Goal: Communication & Community: Share content

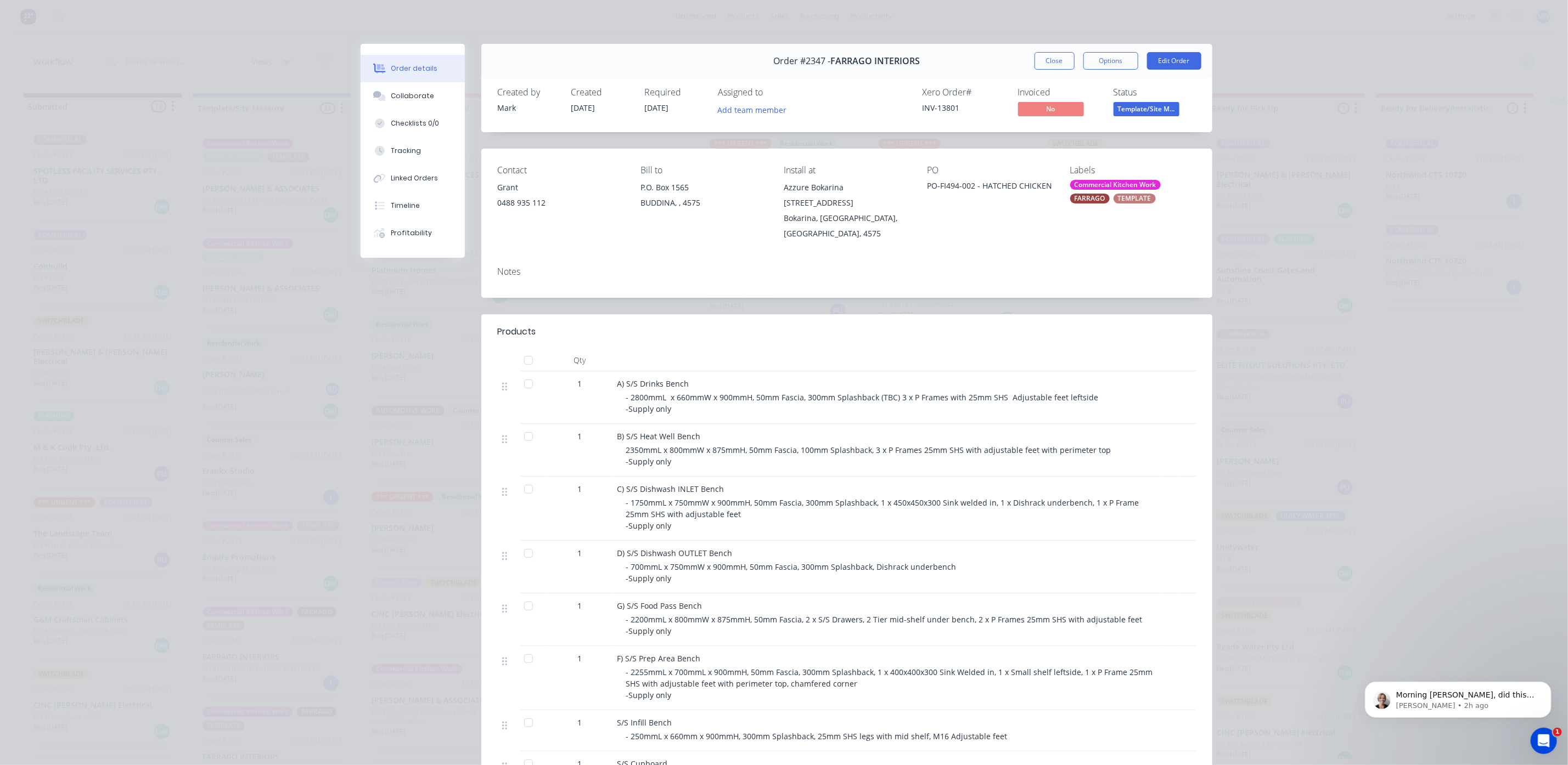
scroll to position [247, 0]
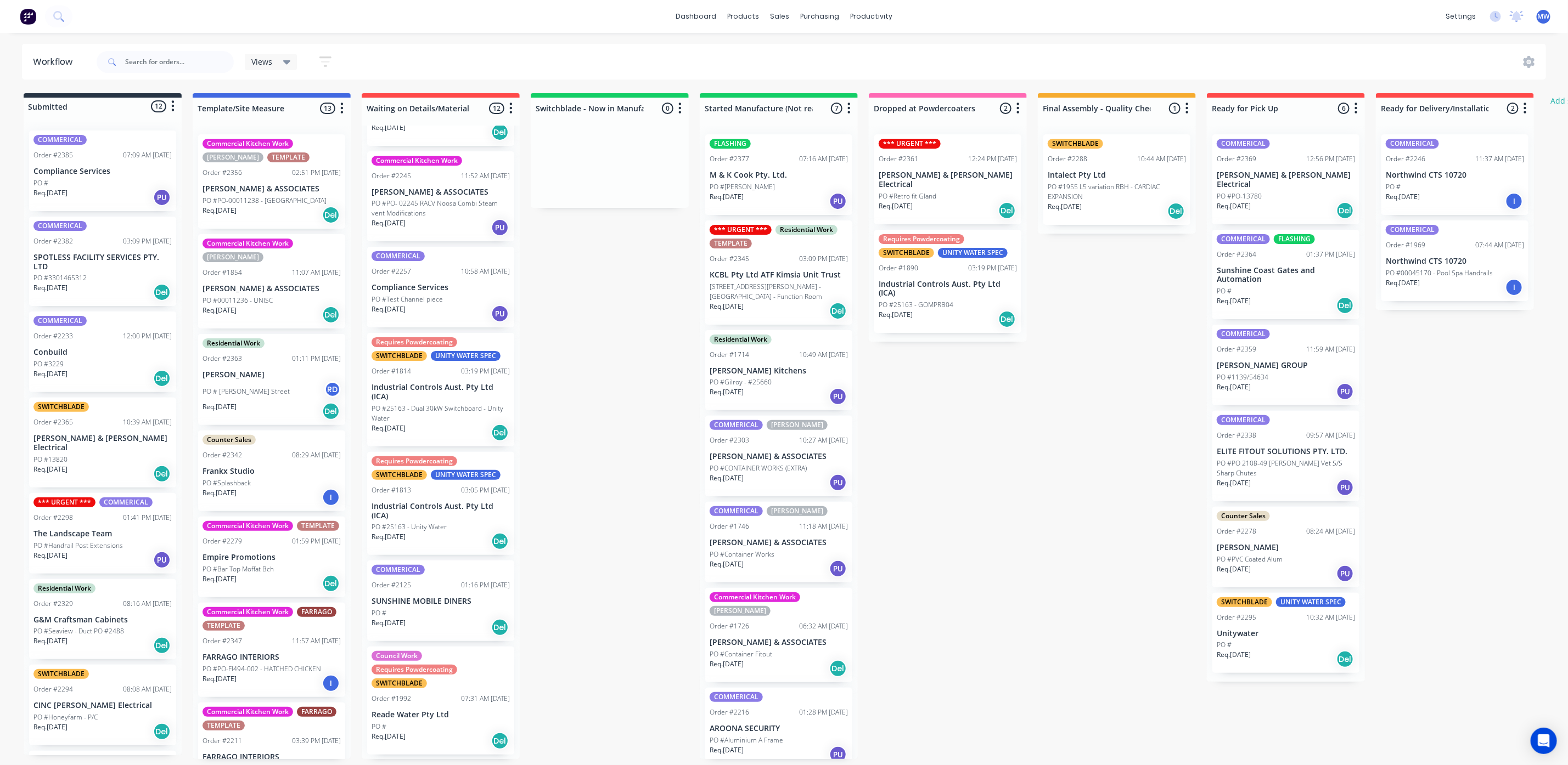
scroll to position [509, 0]
click at [274, 673] on p "PO #PO-FI494-002 - HATCHED CHICKEN" at bounding box center [262, 669] width 119 height 10
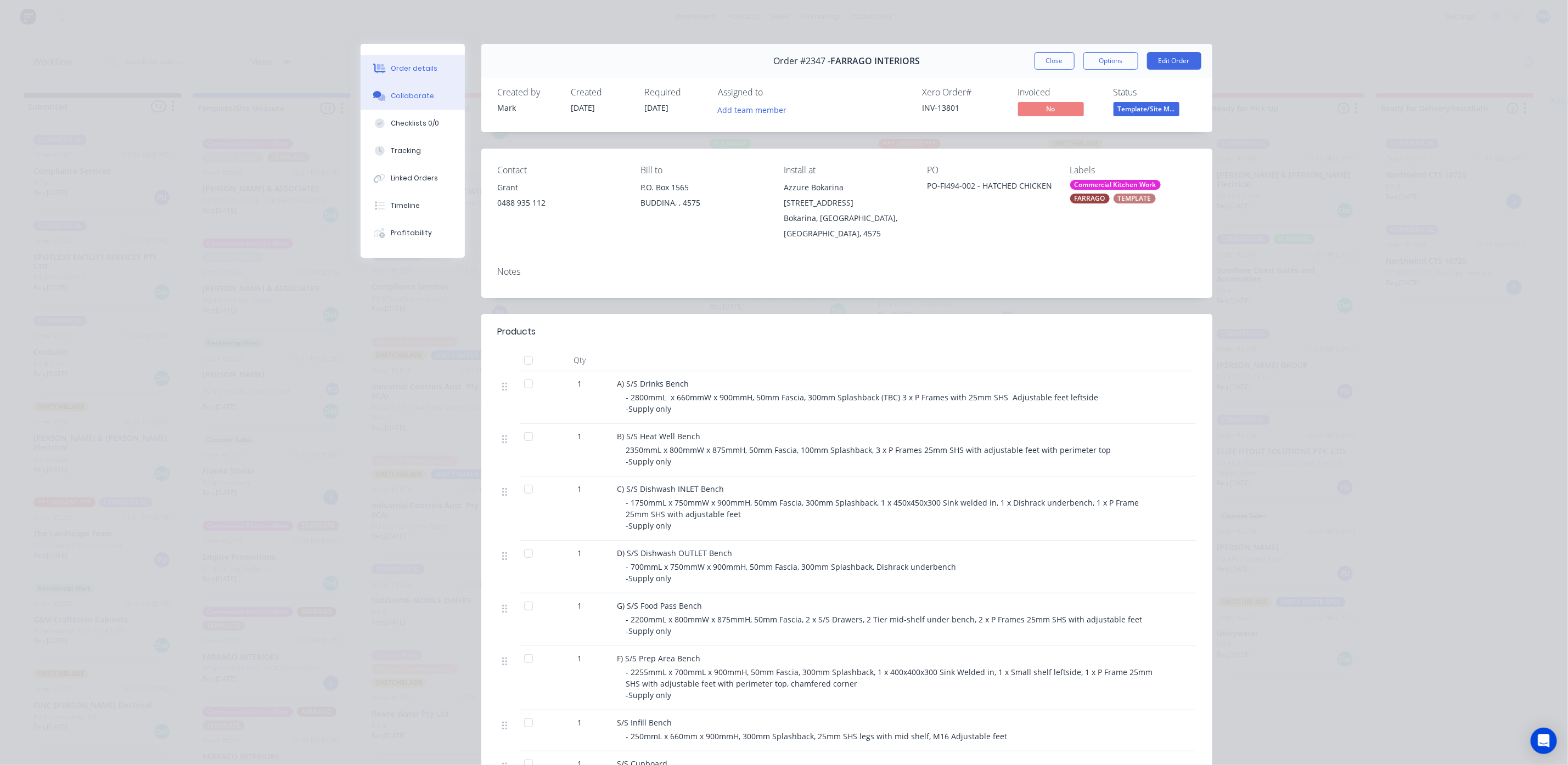
click at [398, 102] on button "Collaborate" at bounding box center [412, 96] width 104 height 27
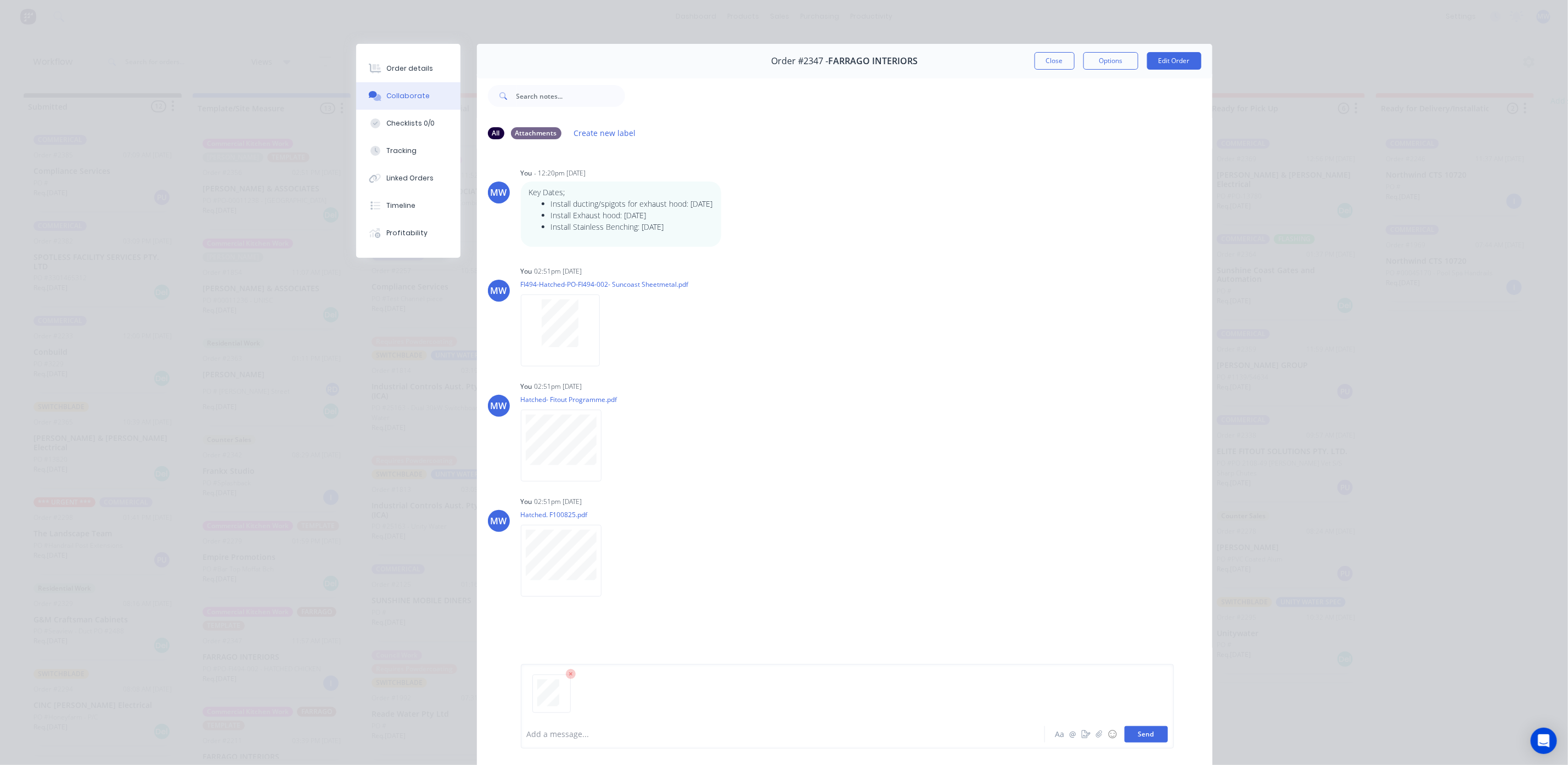
click at [1141, 738] on button "Send" at bounding box center [1146, 734] width 43 height 17
click at [1034, 64] on button "Close" at bounding box center [1054, 61] width 40 height 18
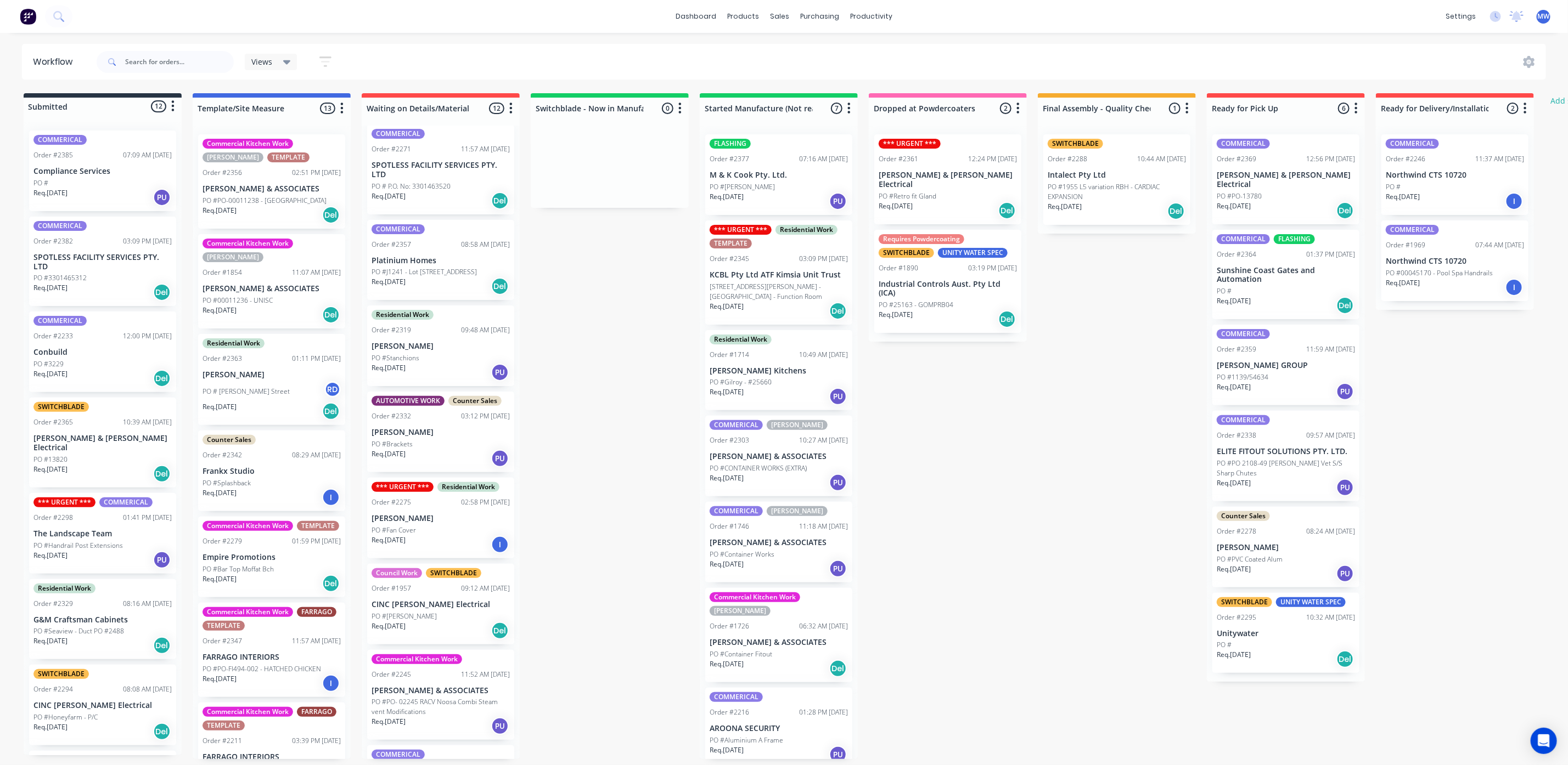
scroll to position [0, 0]
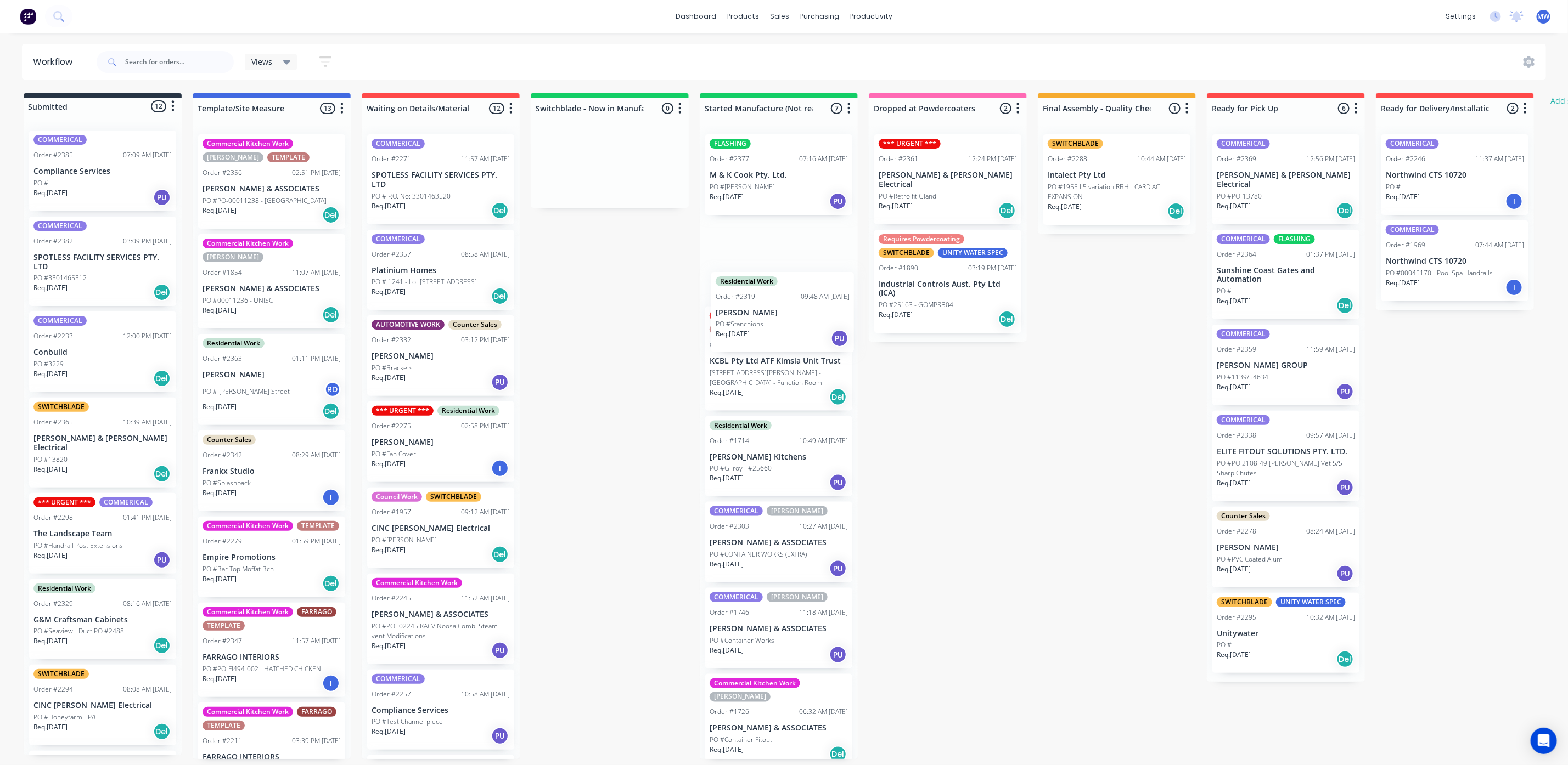
drag, startPoint x: 421, startPoint y: 387, endPoint x: 768, endPoint y: 331, distance: 351.5
click at [768, 331] on div "Submitted 12 Status colour #273444 hex #273444 Save Cancel Summaries Total orde…" at bounding box center [907, 426] width 1830 height 666
click at [433, 287] on p "PO #J1241 - Lot [STREET_ADDRESS]" at bounding box center [424, 281] width 105 height 10
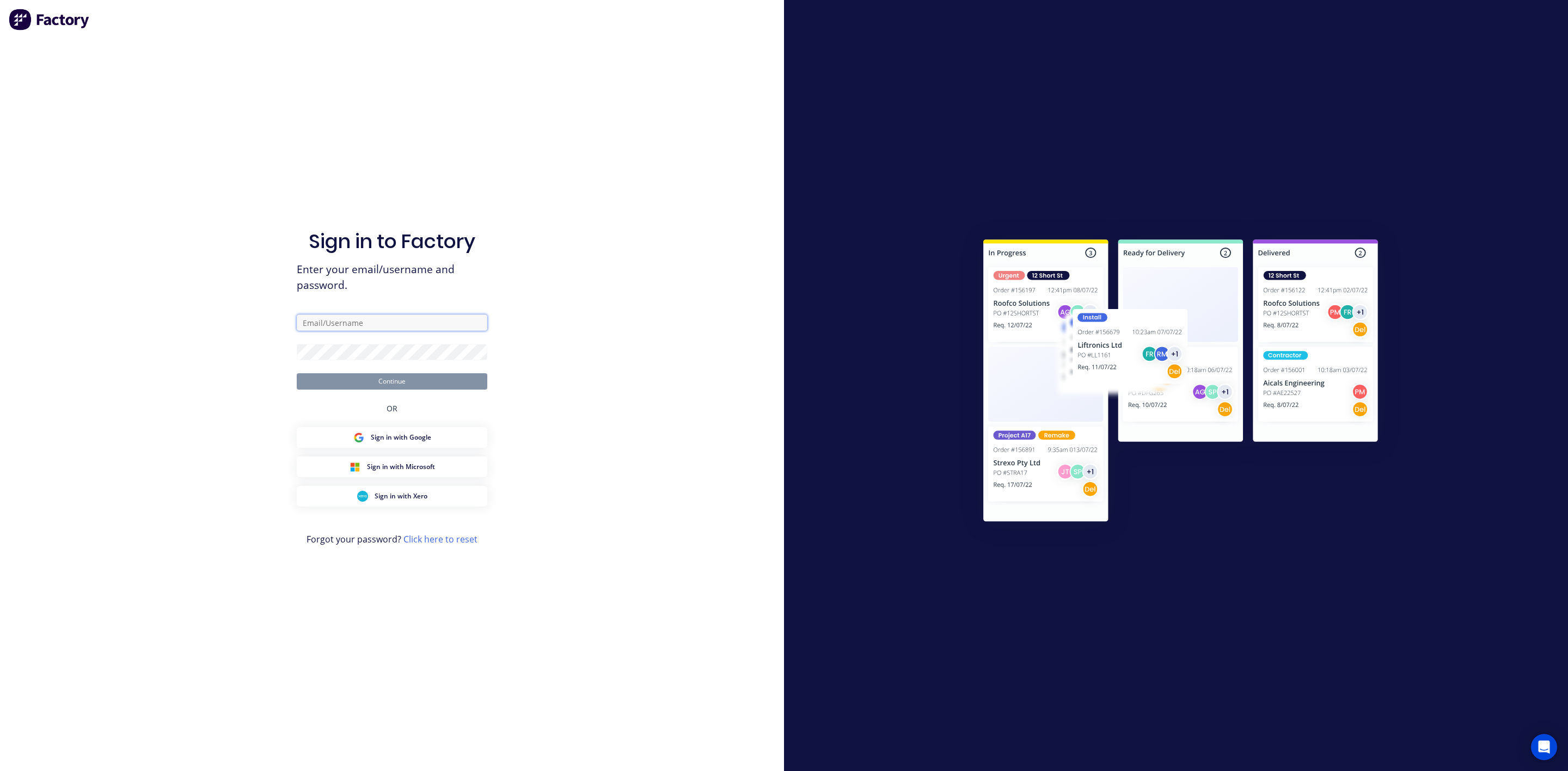
type input "markw@suncoastsheetmetal.com.au"
click at [402, 376] on button "Continue" at bounding box center [392, 382] width 191 height 16
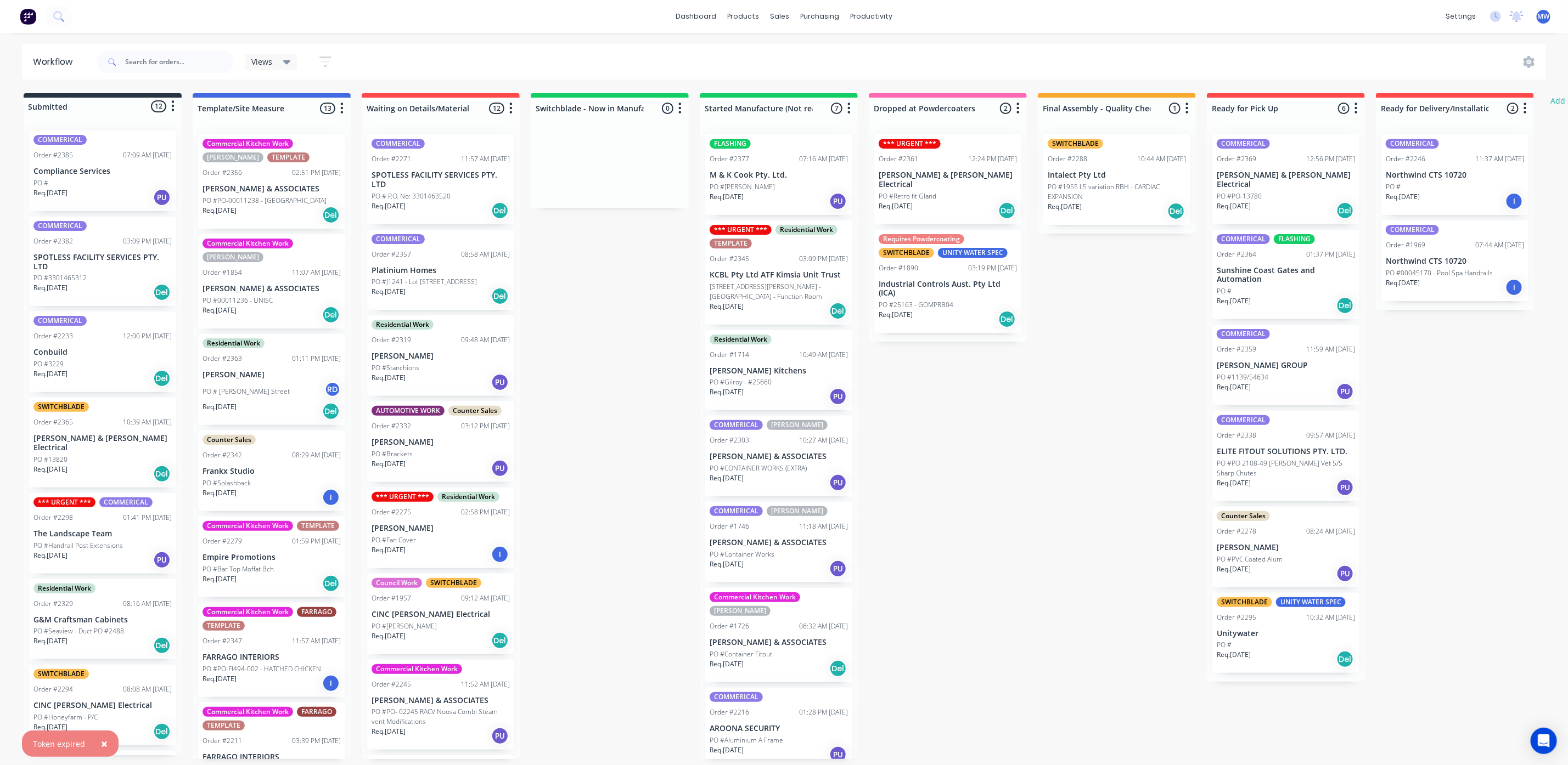
click at [438, 283] on p "PO #J1241 - Lot [STREET_ADDRESS]" at bounding box center [424, 281] width 105 height 10
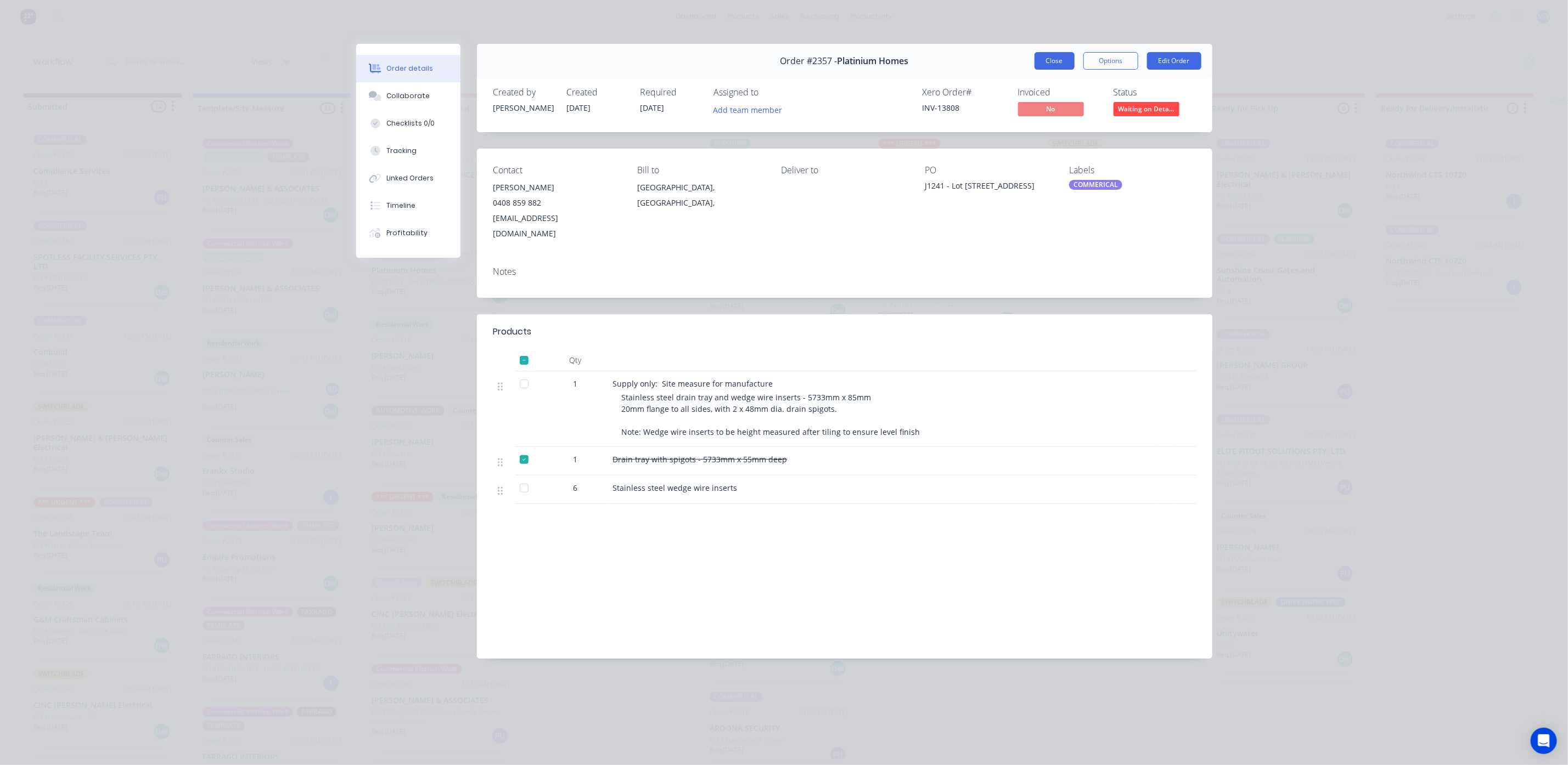
click at [1043, 64] on button "Close" at bounding box center [1054, 61] width 40 height 18
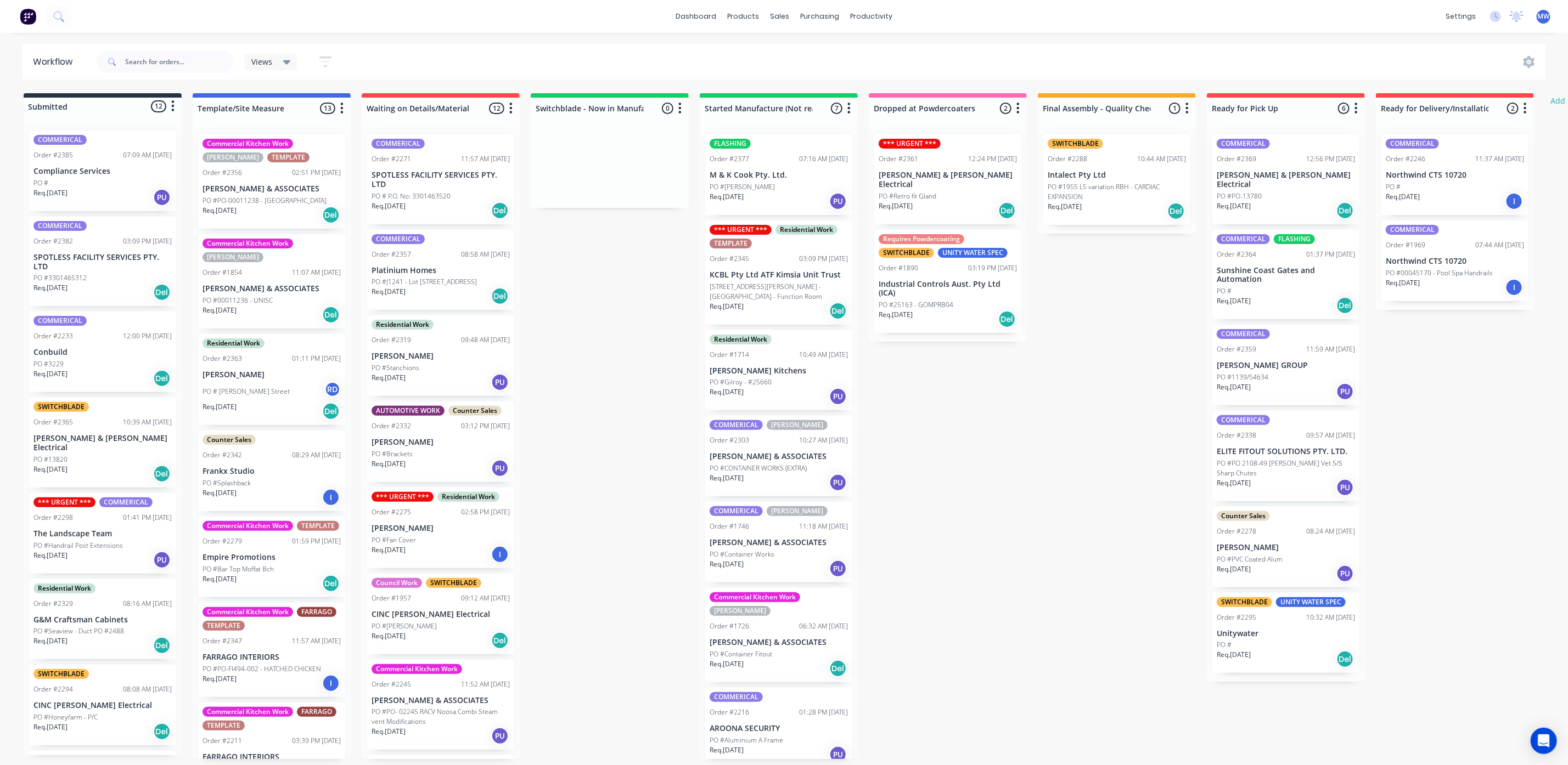
click at [97, 176] on div "COMMERICAL Order #2385 07:09 AM 01/10/25 Compliance Services PO # Req. 01/10/25…" at bounding box center [103, 171] width 147 height 80
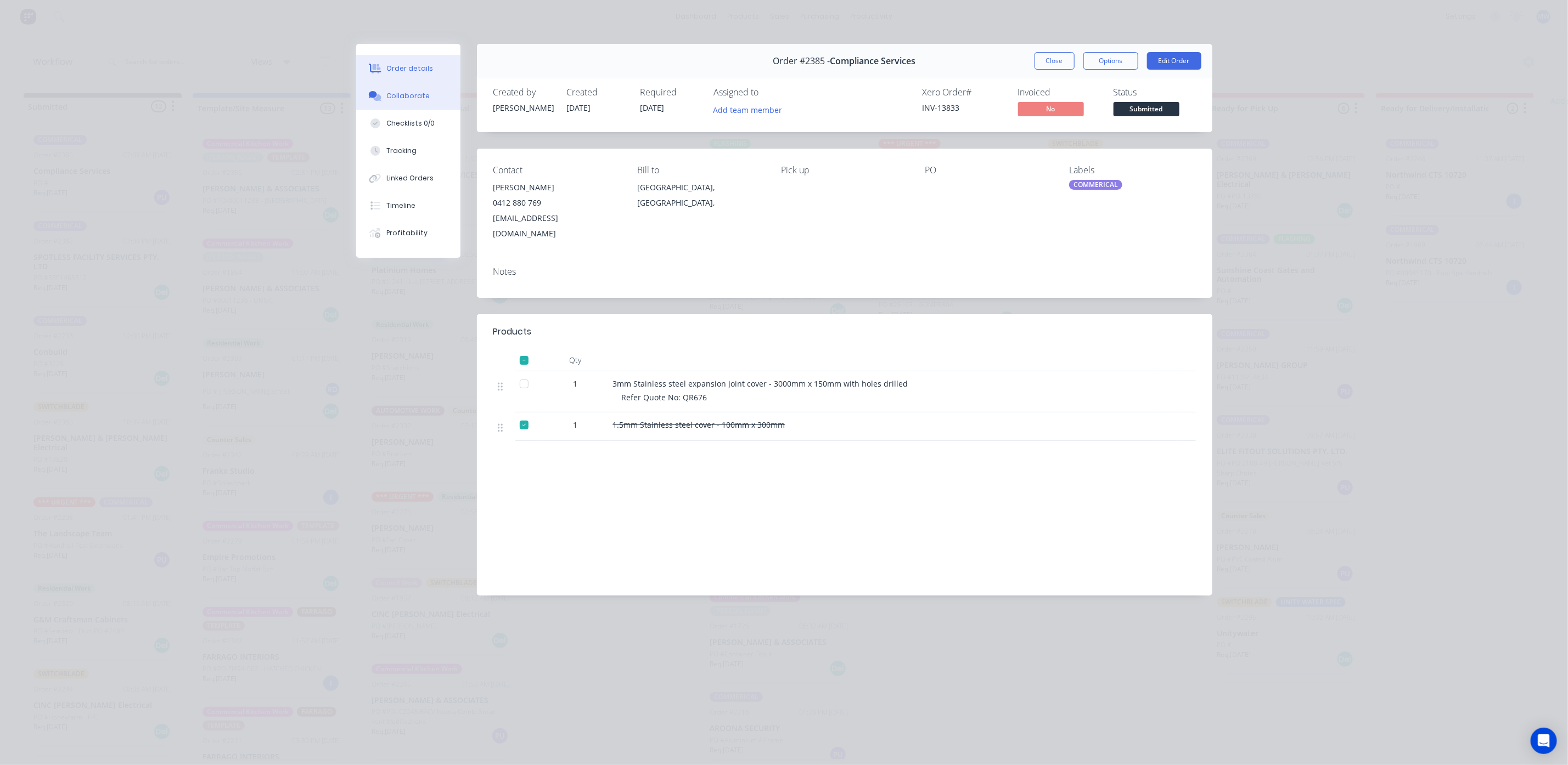
click at [418, 98] on div "Collaborate" at bounding box center [408, 96] width 43 height 10
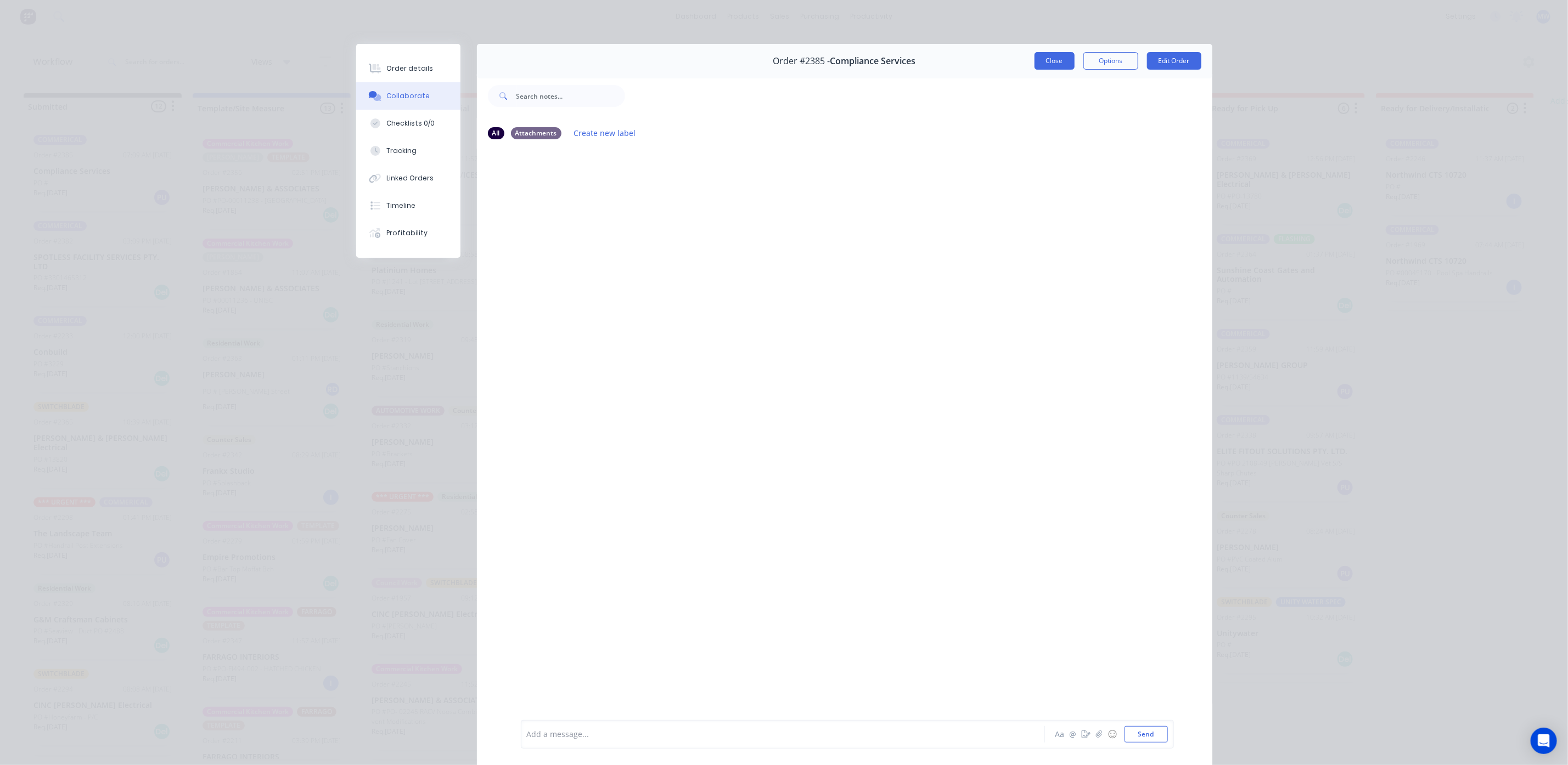
click at [1052, 61] on button "Close" at bounding box center [1054, 61] width 40 height 18
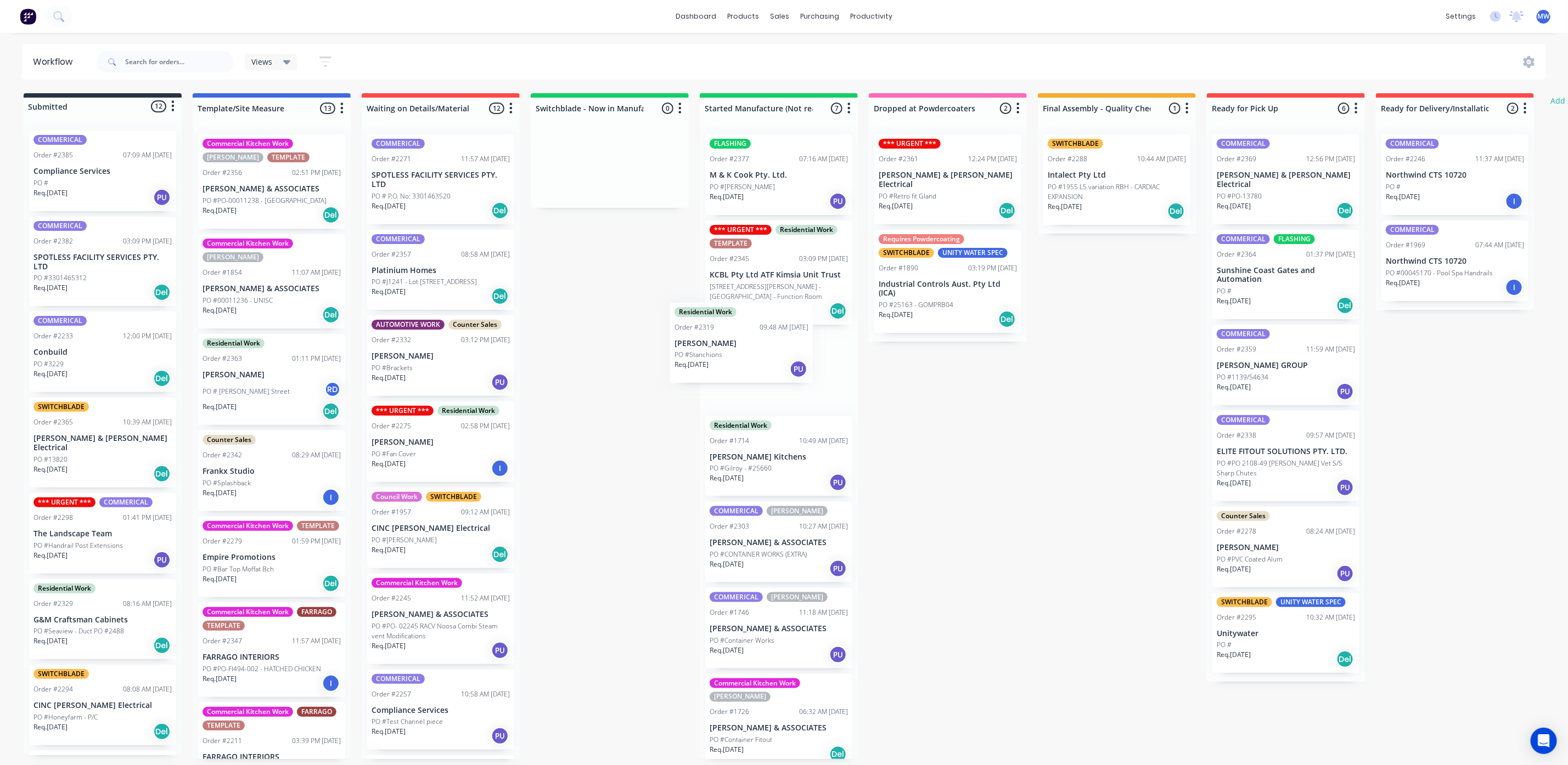
drag, startPoint x: 421, startPoint y: 376, endPoint x: 751, endPoint y: 353, distance: 330.8
click at [751, 353] on div "Submitted 12 Status colour #273444 hex #273444 Save Cancel Summaries Total orde…" at bounding box center [907, 426] width 1830 height 666
